Goal: Find specific page/section: Find specific page/section

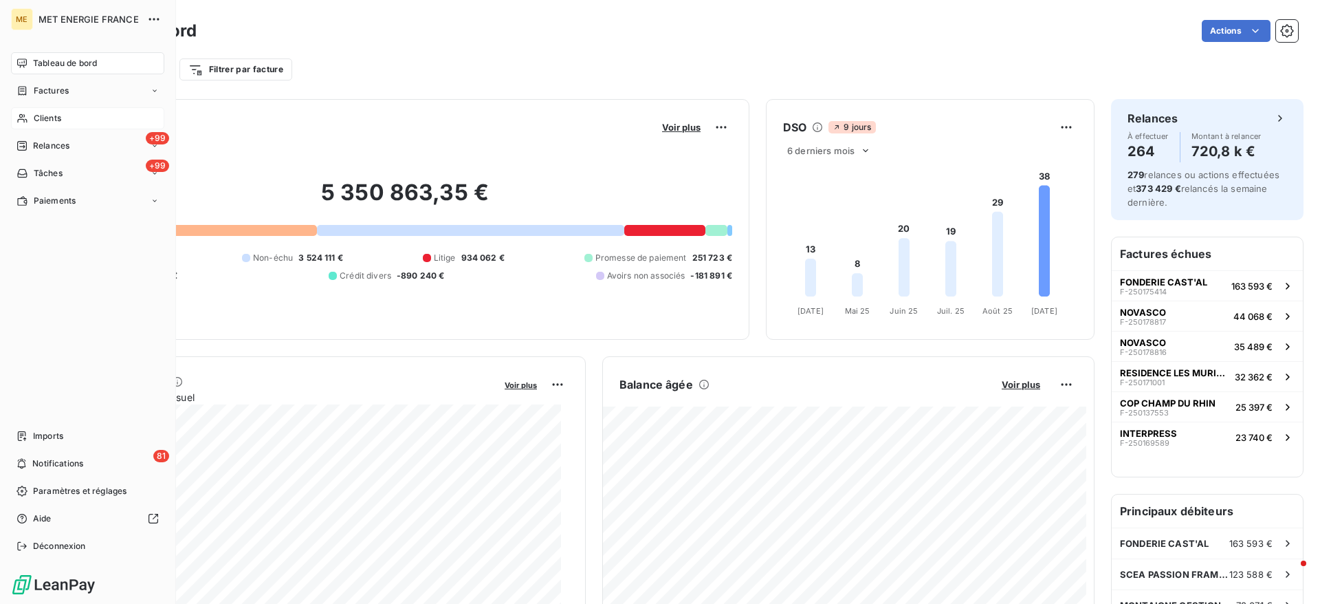
click at [32, 121] on div "Clients" at bounding box center [87, 118] width 153 height 22
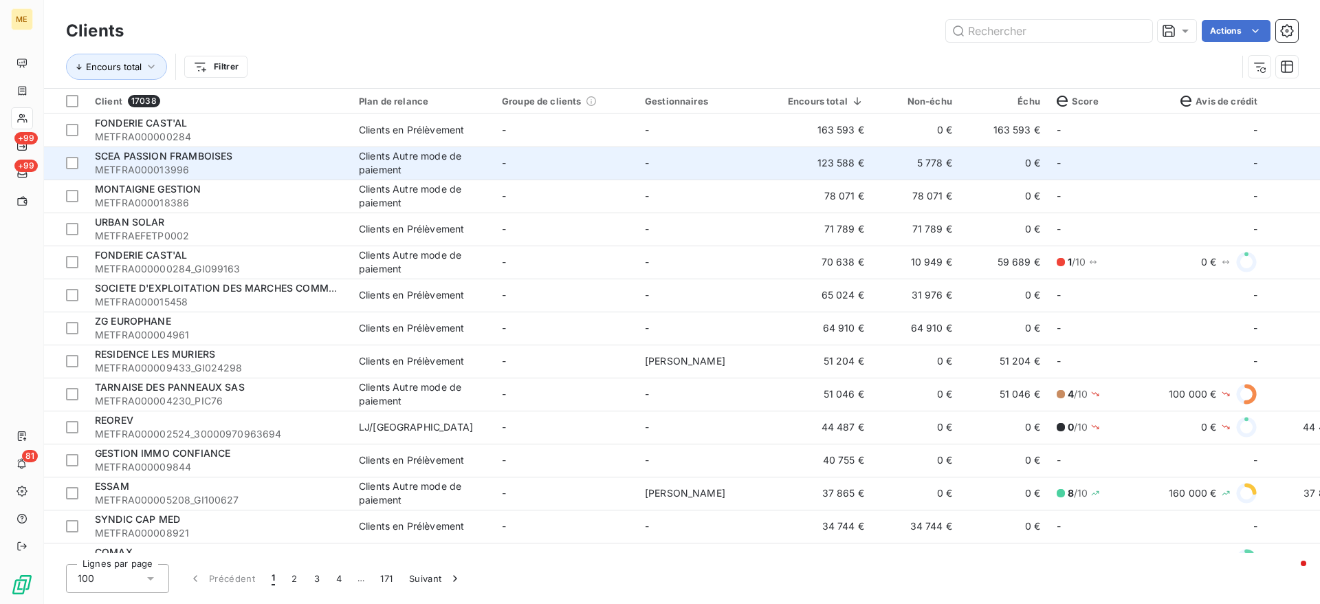
click at [234, 166] on span "METFRA000013996" at bounding box center [218, 170] width 247 height 14
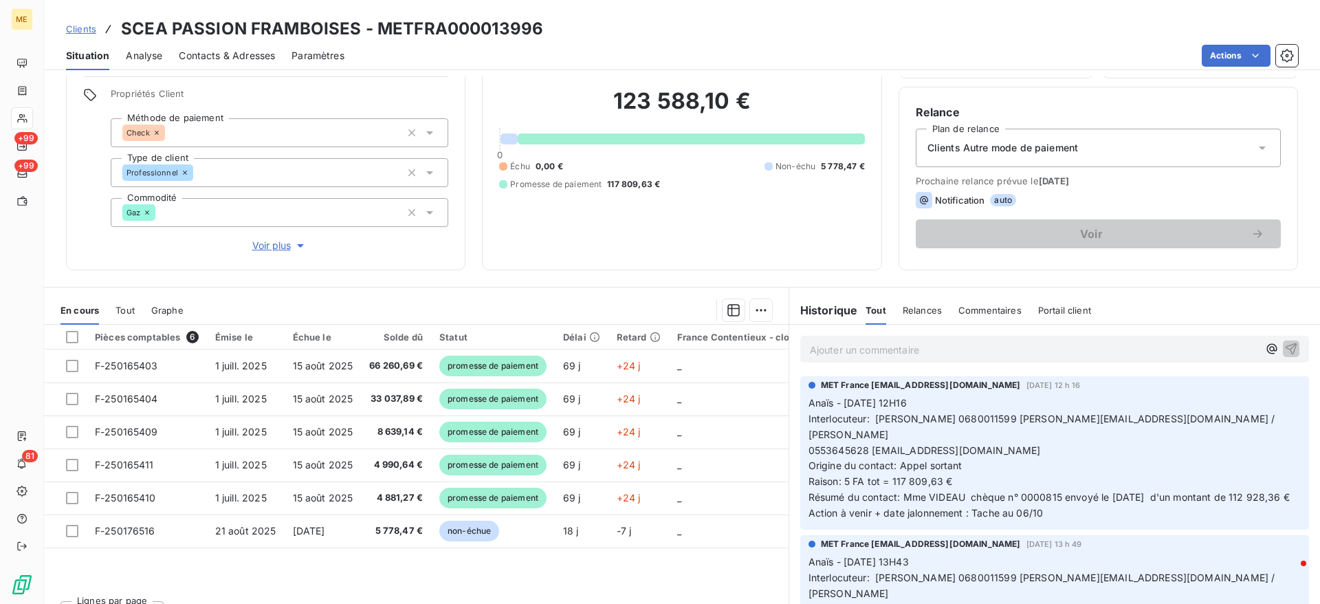
scroll to position [103, 0]
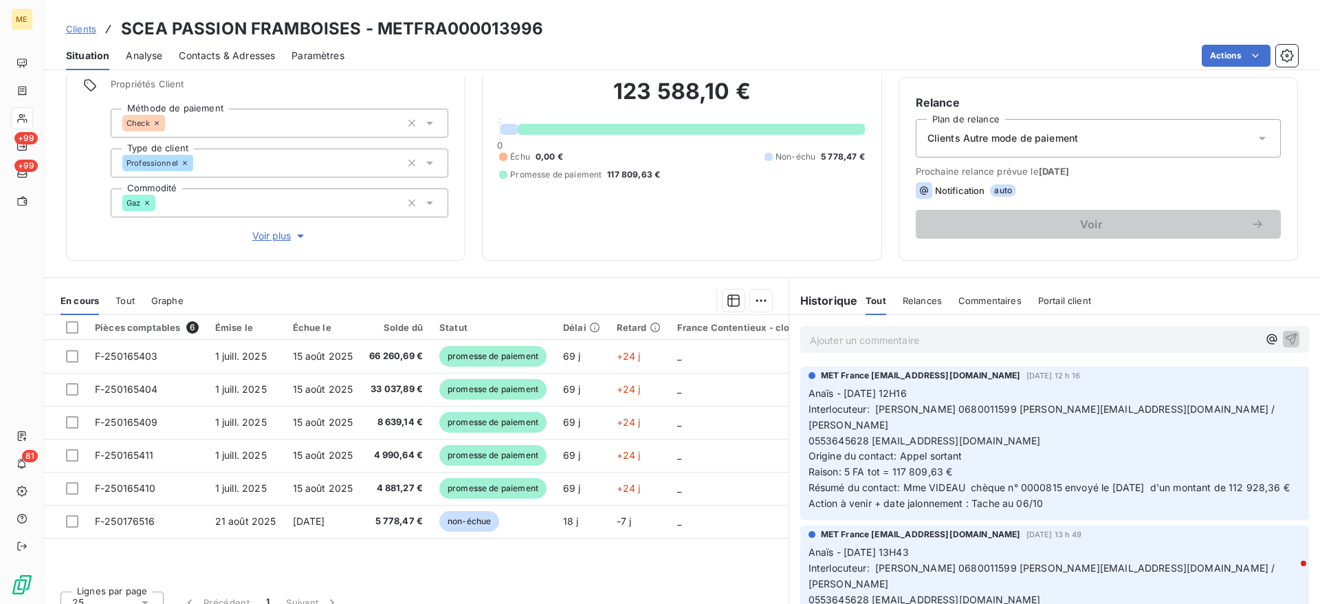
click at [1005, 348] on p "Ajouter un commentaire ﻿" at bounding box center [1034, 339] width 448 height 17
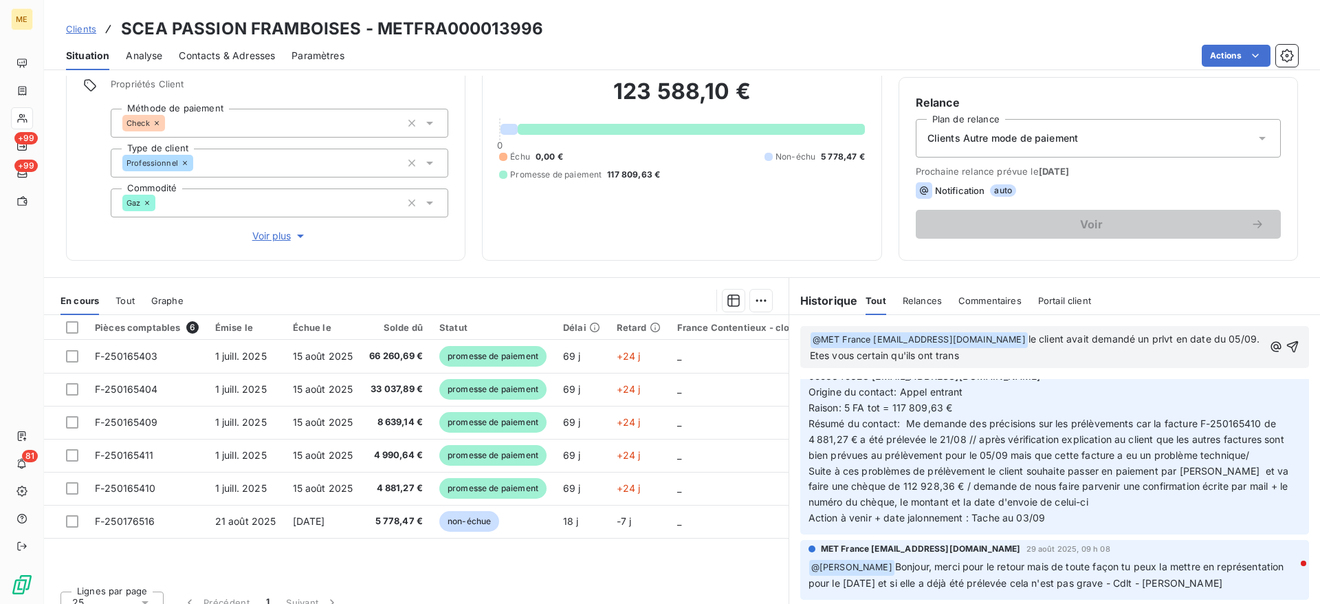
scroll to position [0, 0]
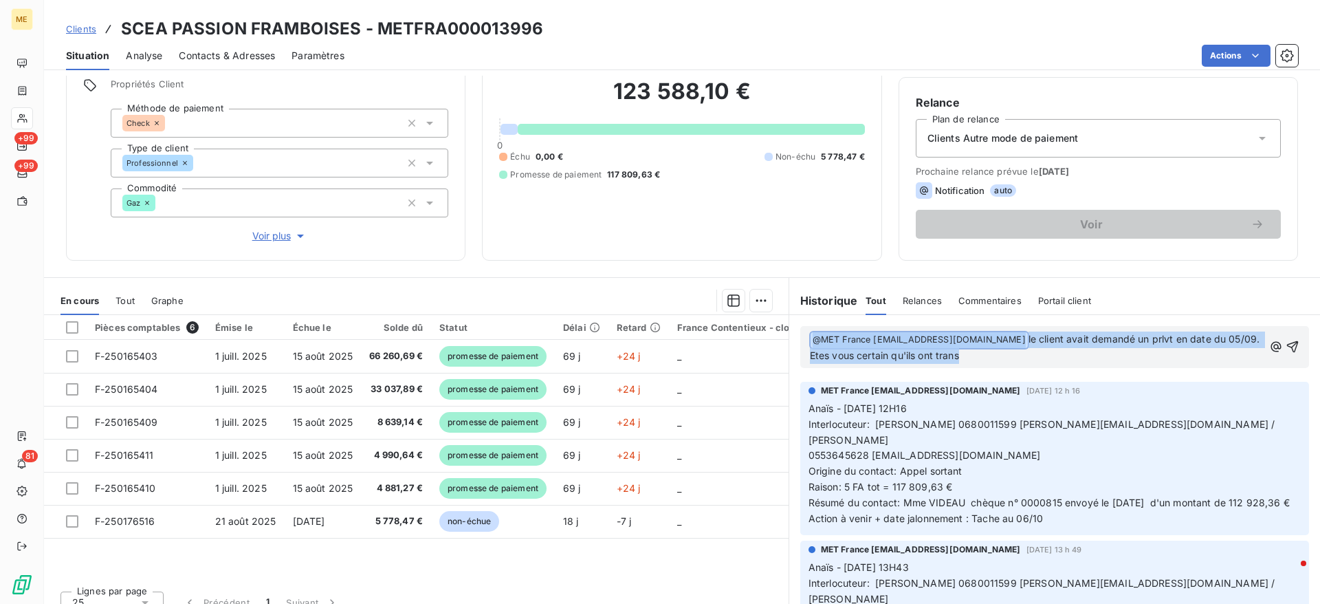
drag, startPoint x: 1036, startPoint y: 356, endPoint x: 736, endPoint y: 305, distance: 304.8
click at [736, 305] on div "En cours Tout Graphe Pièces comptables 6 Émise le Échue le Solde dû Statut Déla…" at bounding box center [682, 449] width 1276 height 344
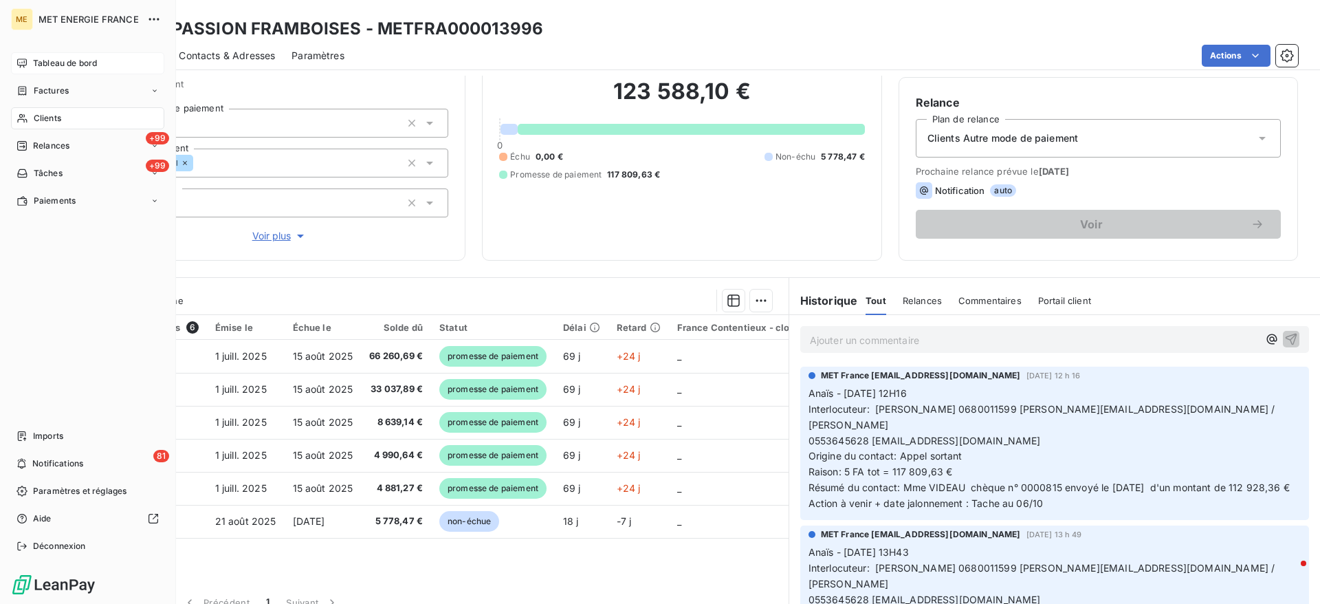
click at [37, 63] on span "Tableau de bord" at bounding box center [65, 63] width 64 height 12
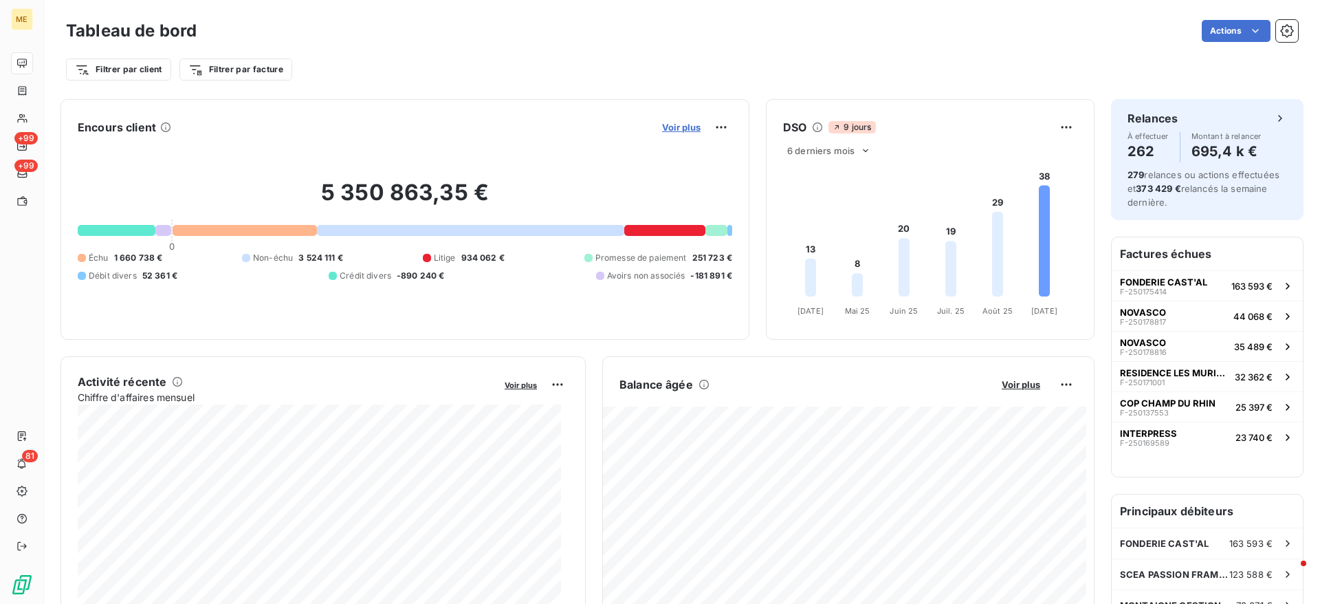
click at [674, 132] on span "Voir plus" at bounding box center [681, 127] width 38 height 11
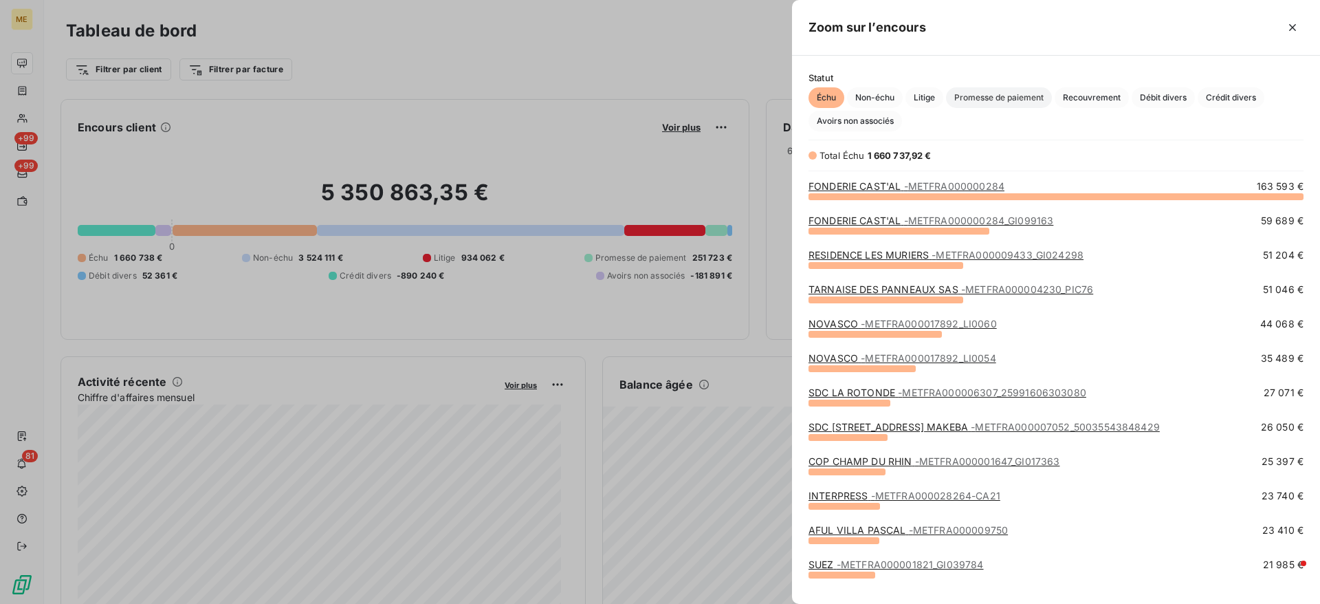
scroll to position [392, 512]
click at [911, 99] on span "Litige" at bounding box center [924, 97] width 38 height 21
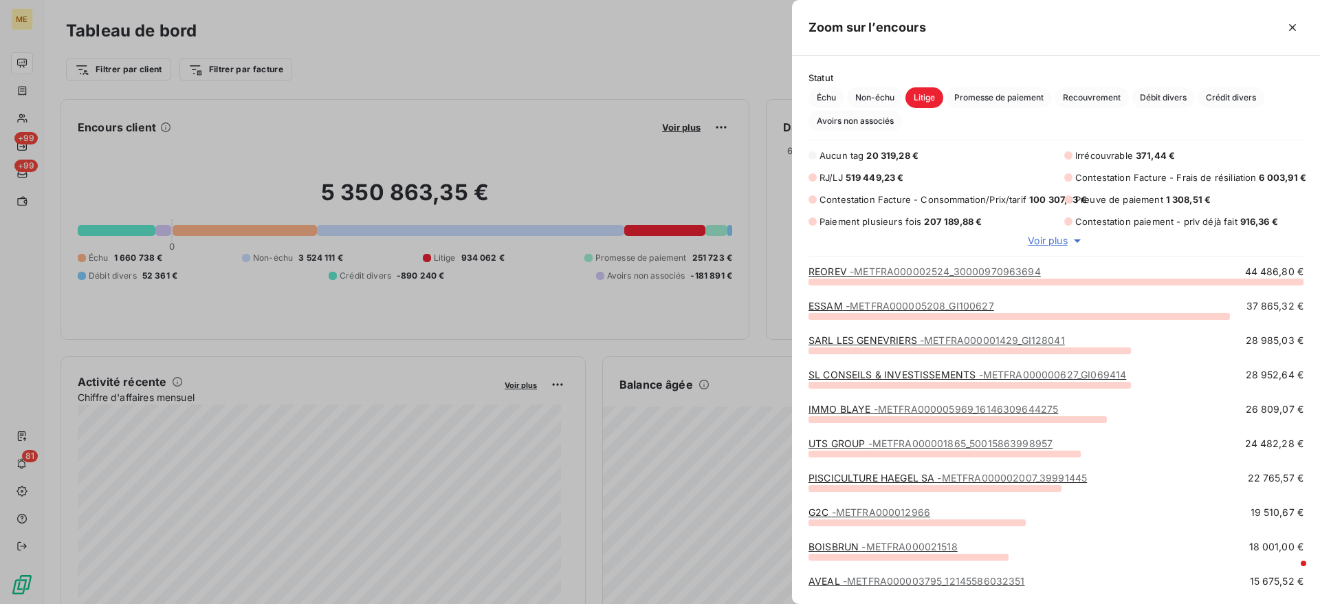
scroll to position [307, 512]
click at [878, 445] on span "- METFRA000001865_50015863998957" at bounding box center [960, 443] width 185 height 12
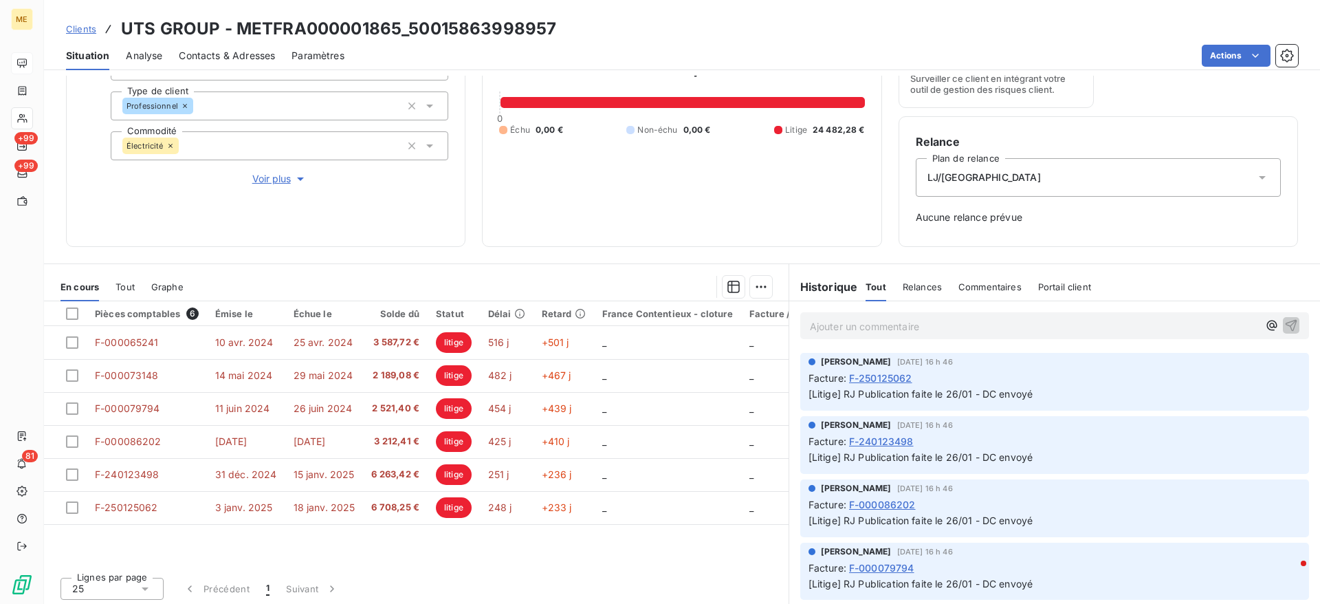
scroll to position [164, 0]
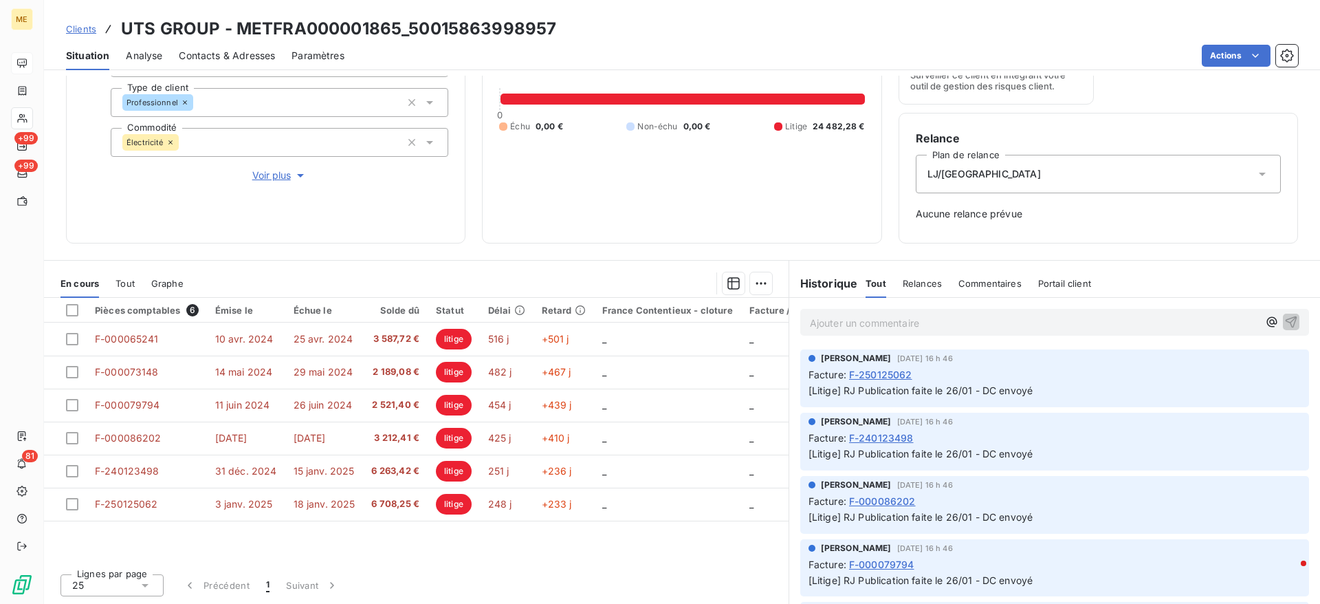
click at [89, 26] on span "Clients" at bounding box center [81, 28] width 30 height 11
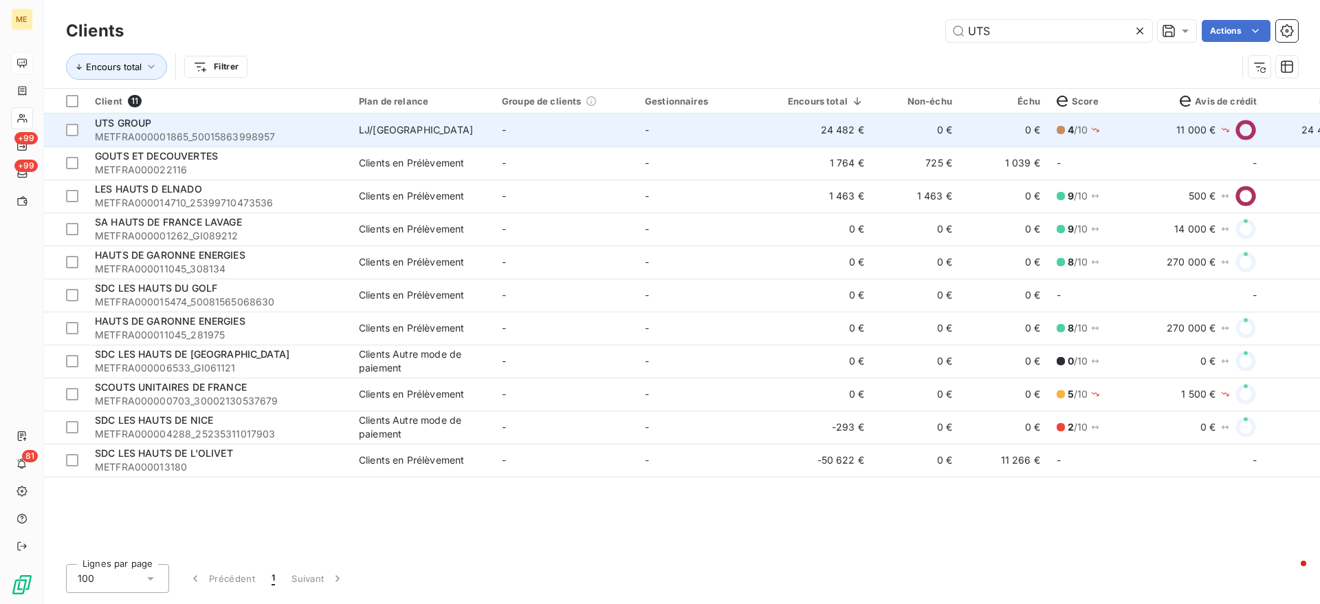
type input "UTS"
click at [309, 135] on span "METFRA000001865_50015863998957" at bounding box center [218, 137] width 247 height 14
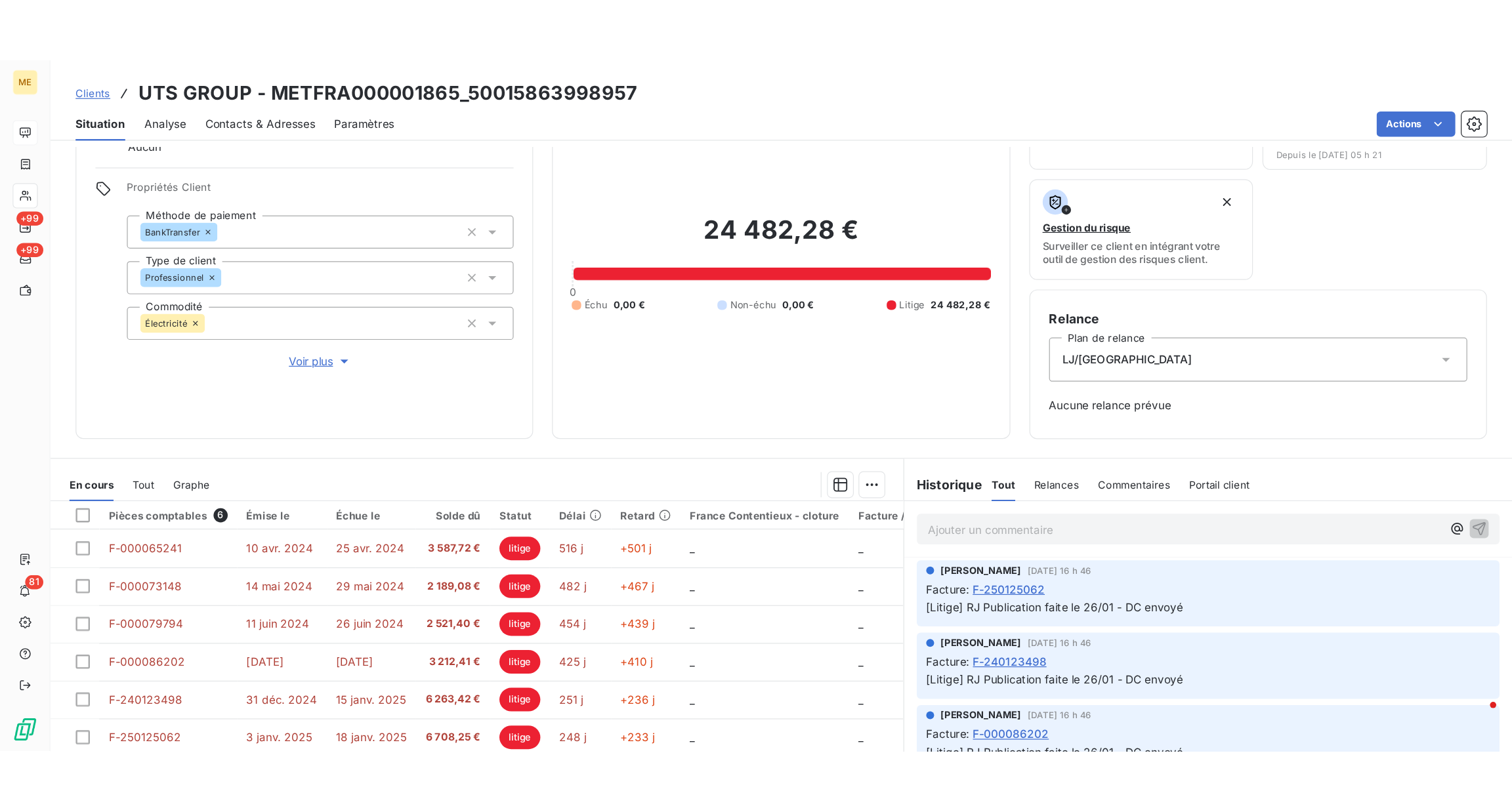
scroll to position [156, 0]
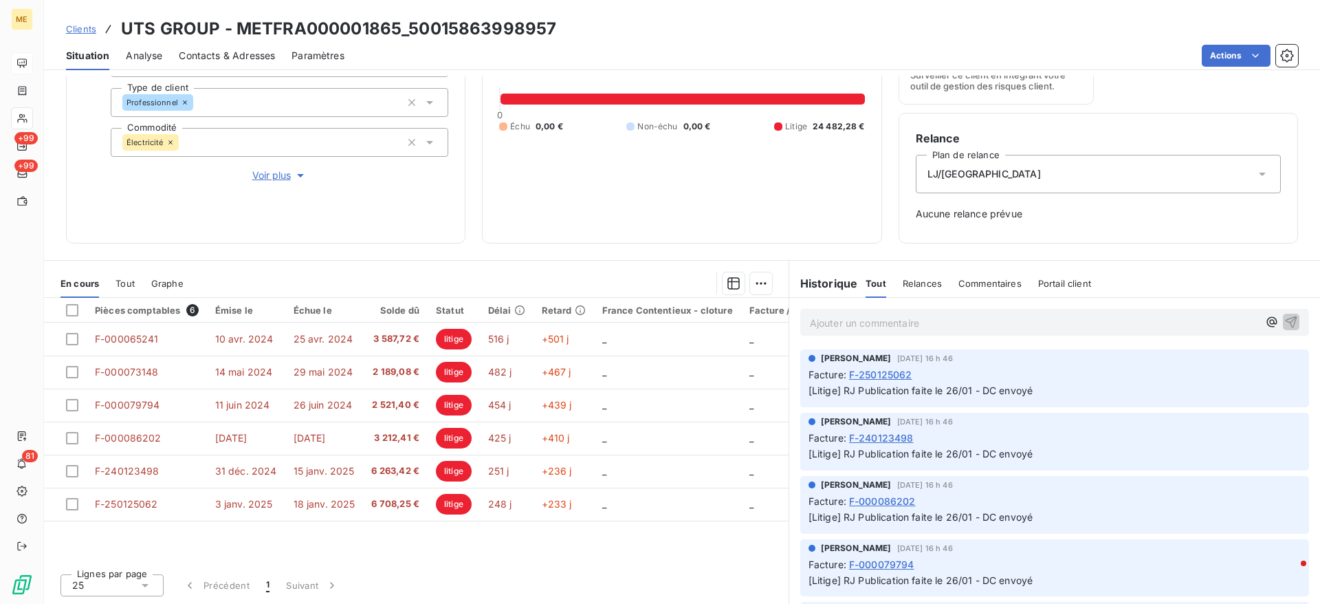
click at [256, 109] on div "Professionnel" at bounding box center [280, 102] width 338 height 29
click at [272, 179] on span "Voir plus" at bounding box center [279, 175] width 55 height 14
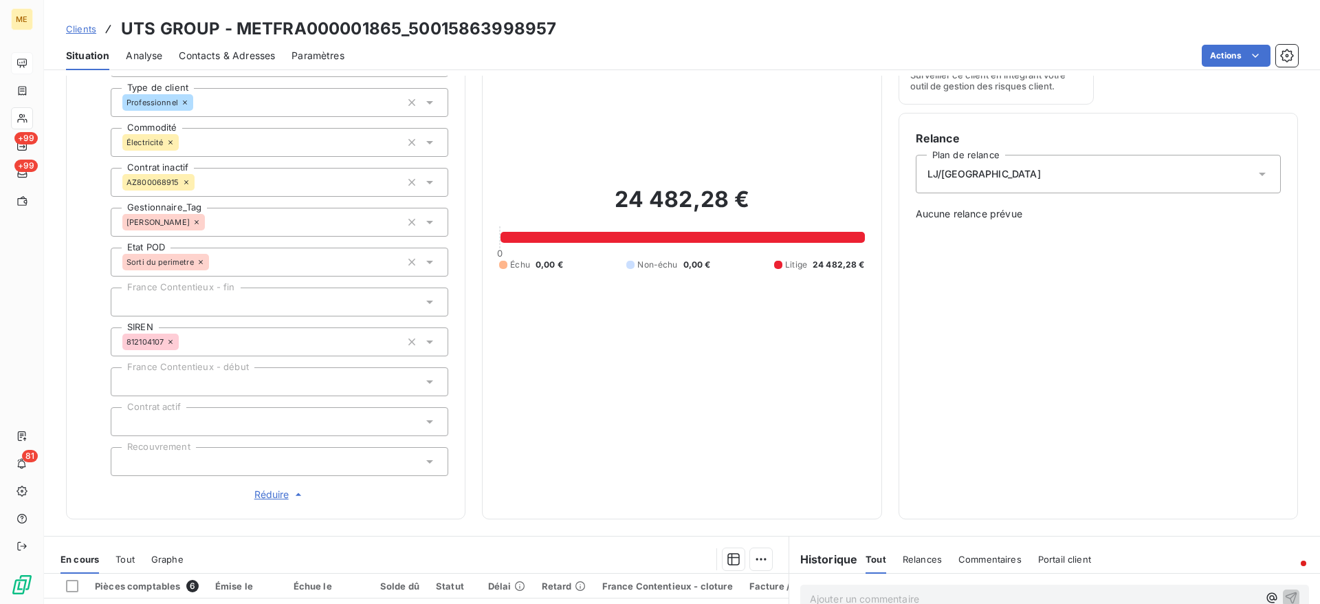
click at [279, 506] on div "Informations client Gestionnaires Aucun Propriétés Client Méthode de paiement B…" at bounding box center [265, 219] width 399 height 599
click at [271, 499] on span "Réduire" at bounding box center [279, 494] width 51 height 14
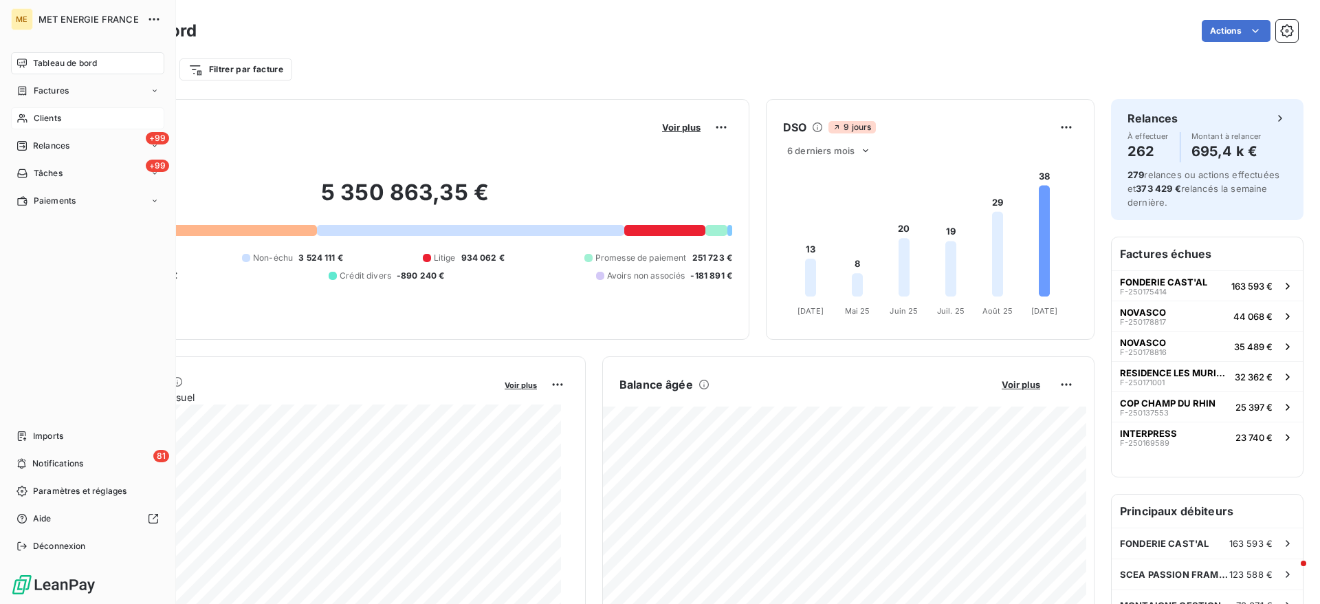
click at [43, 118] on span "Clients" at bounding box center [47, 118] width 27 height 12
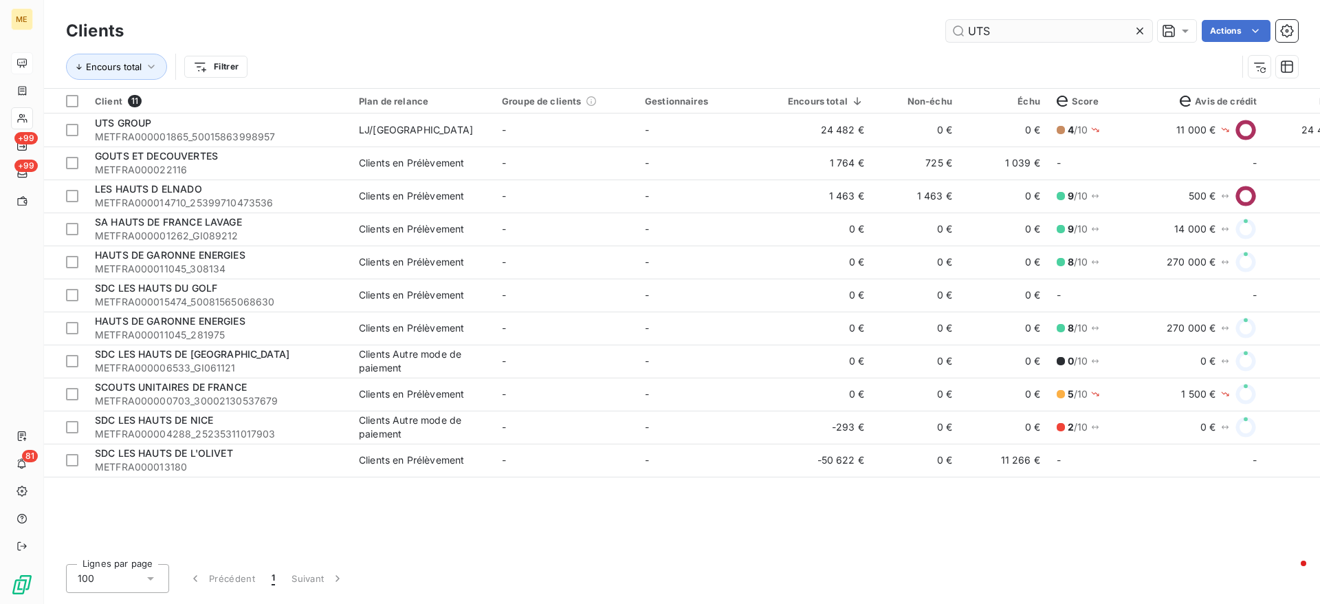
click at [1070, 23] on input "UTS" at bounding box center [1049, 31] width 206 height 22
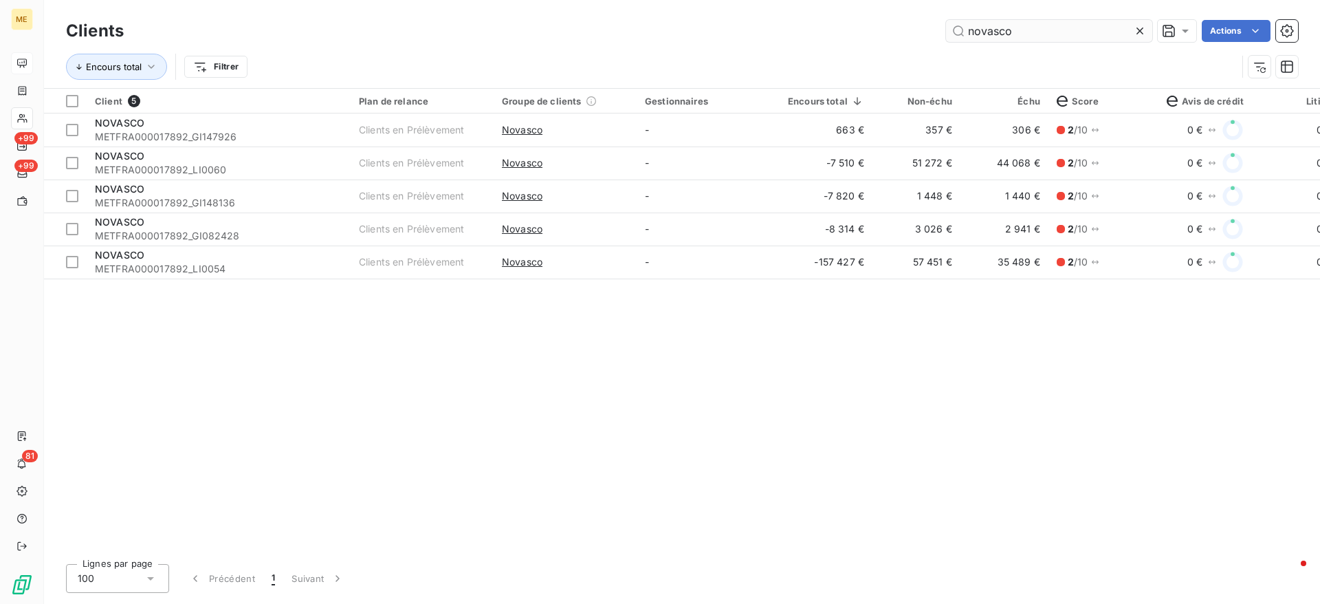
click at [1127, 29] on input "novasco" at bounding box center [1049, 31] width 206 height 22
type input "novasco"
click at [1134, 28] on icon at bounding box center [1140, 31] width 14 height 14
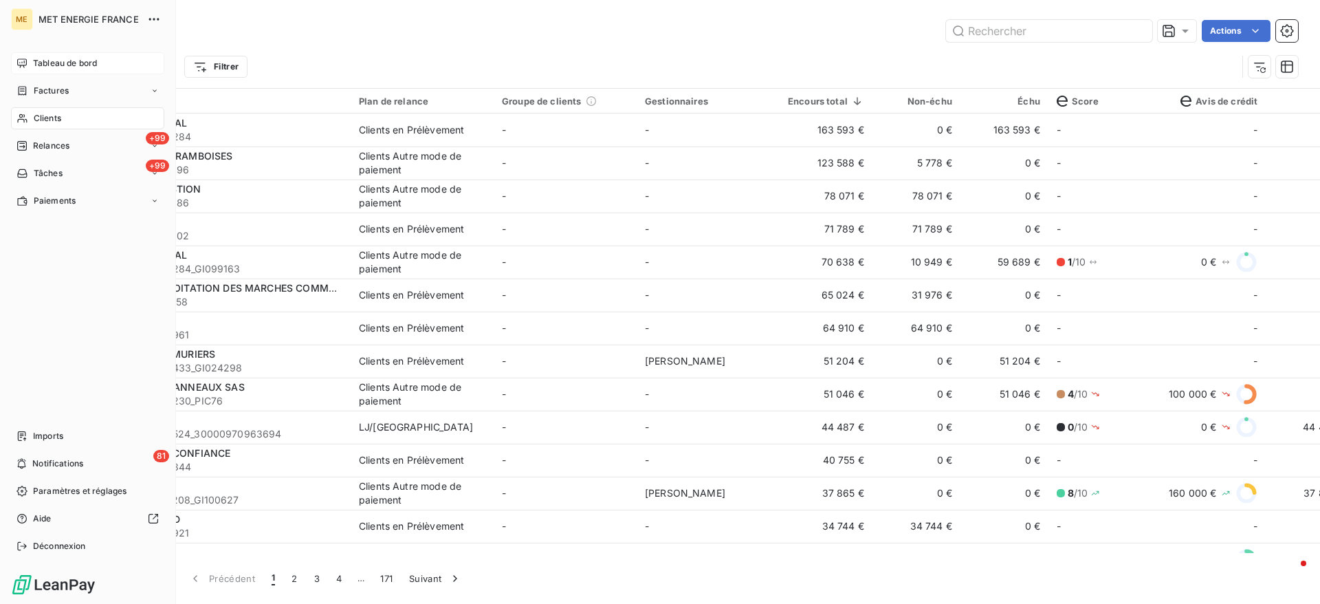
click at [45, 67] on span "Tableau de bord" at bounding box center [65, 63] width 64 height 12
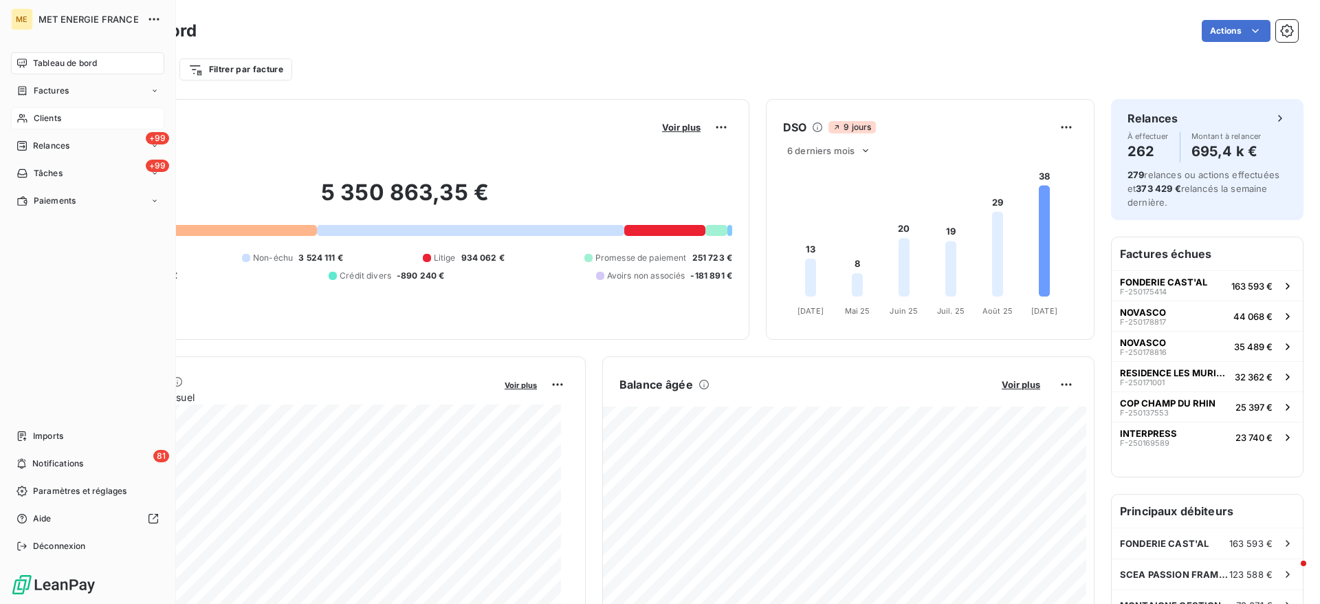
click at [61, 127] on div "Clients" at bounding box center [87, 118] width 153 height 22
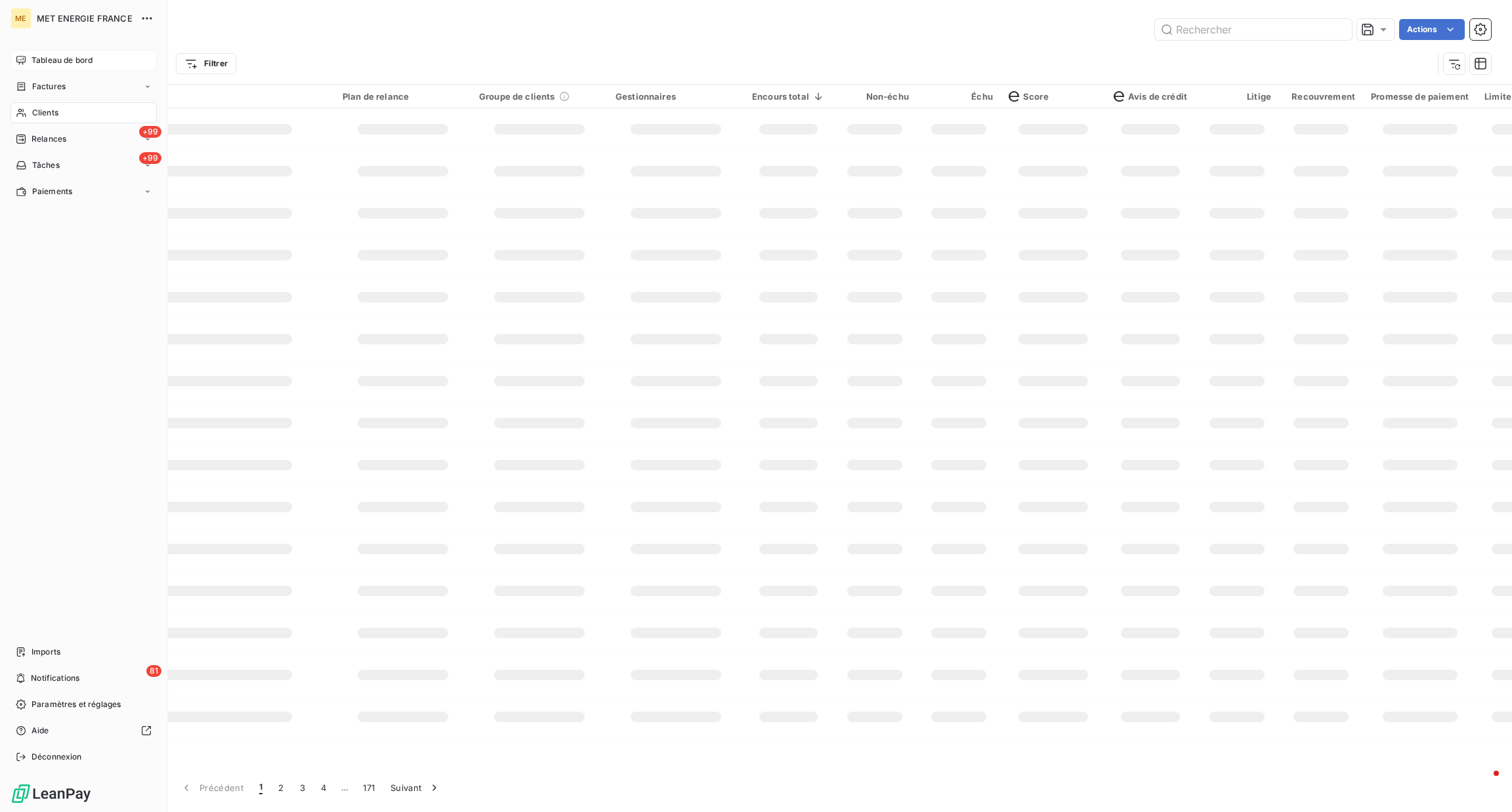
click at [41, 60] on span "Tableau de bord" at bounding box center [62, 60] width 61 height 11
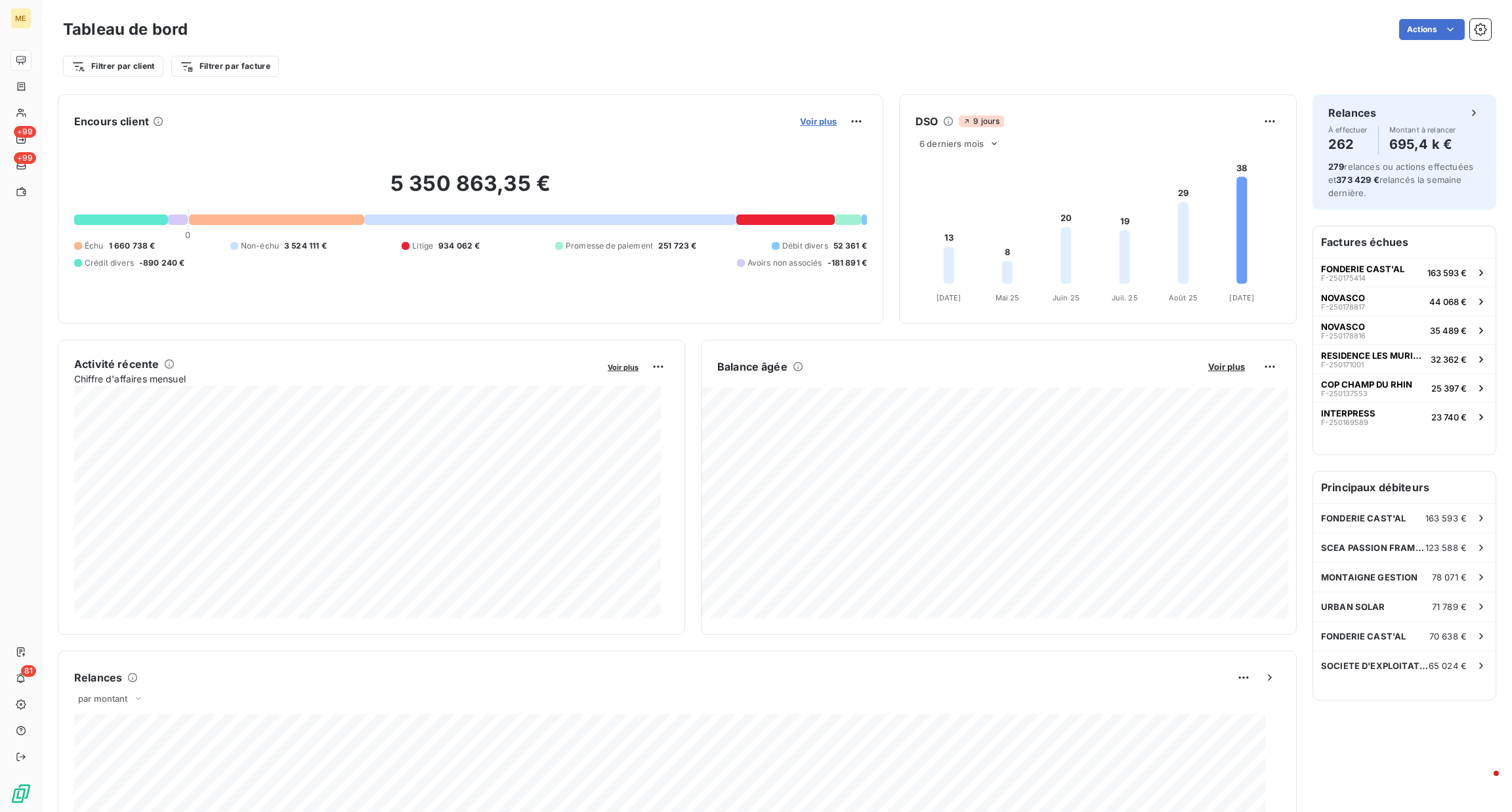
click at [805, 119] on span "Voir plus" at bounding box center [818, 121] width 36 height 10
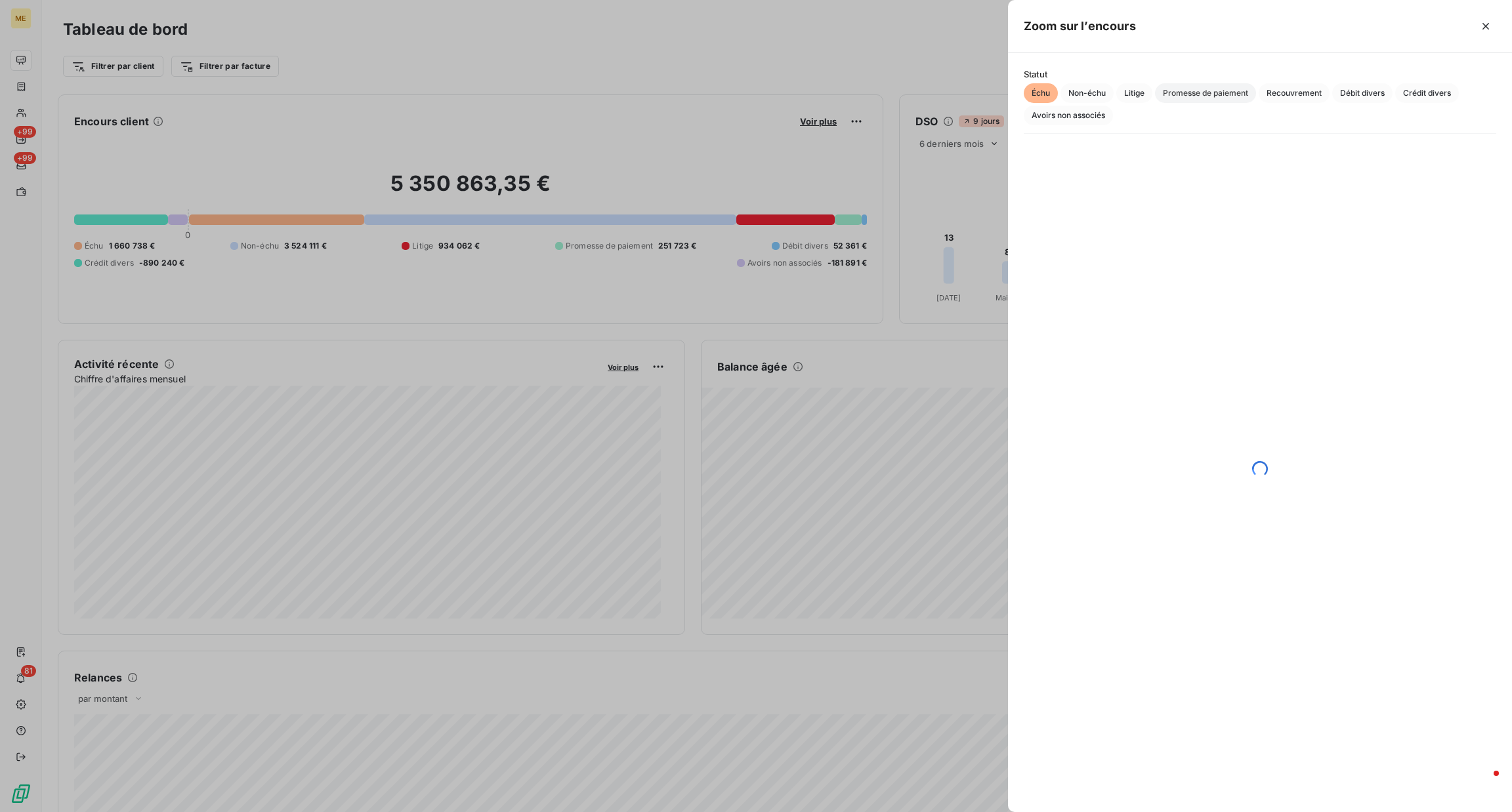
click at [1182, 95] on span "Promesse de paiement" at bounding box center [1206, 93] width 101 height 20
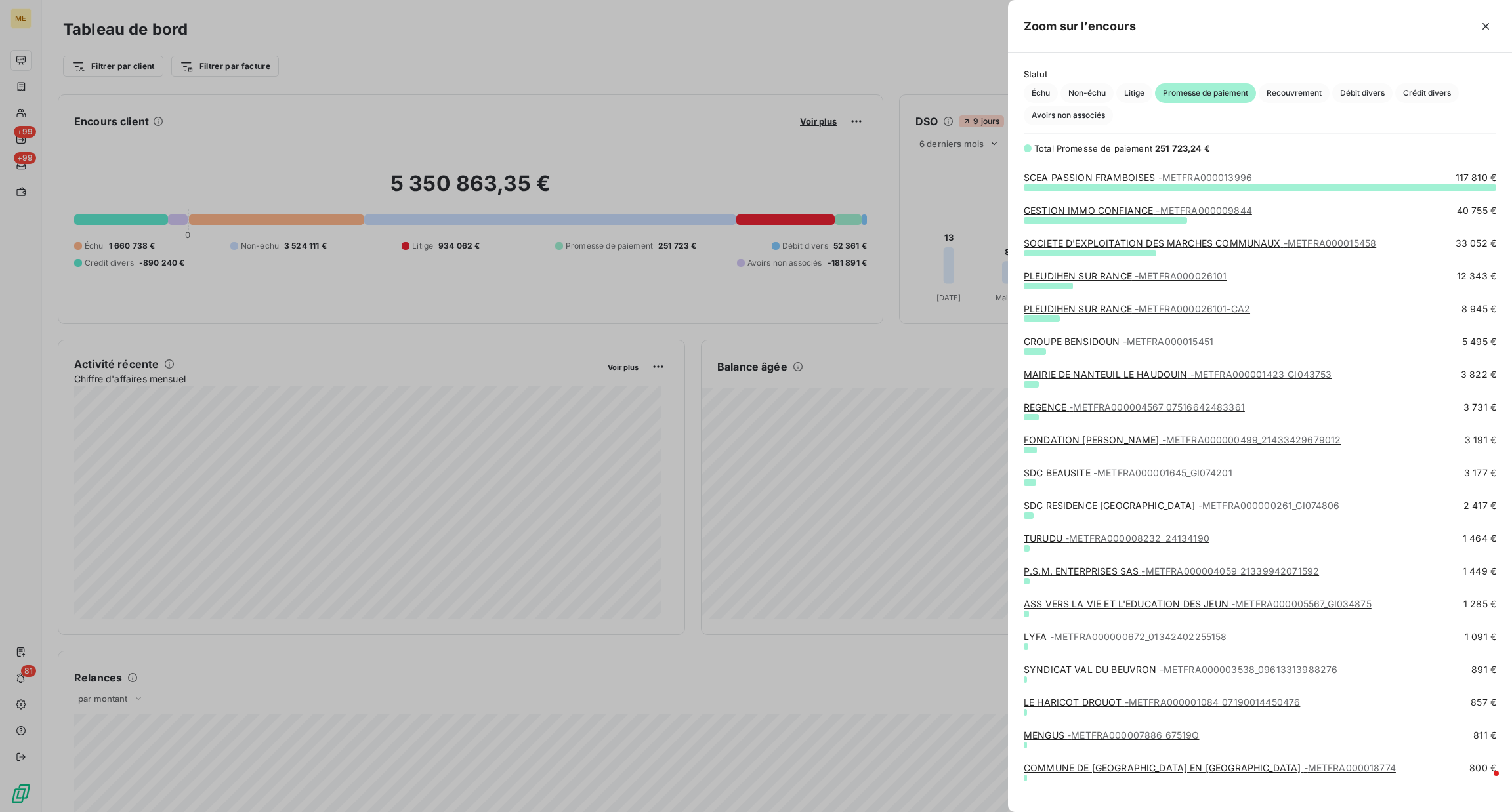
scroll to position [611, 489]
